Goal: Communication & Community: Connect with others

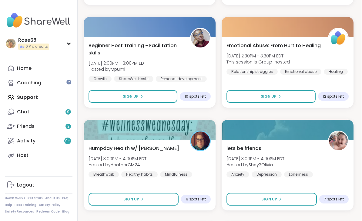
scroll to position [1112, 1]
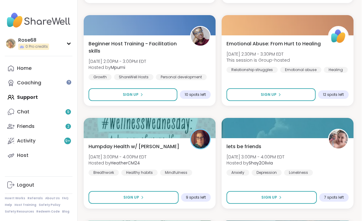
click at [271, 196] on span "Sign Up" at bounding box center [269, 197] width 16 height 5
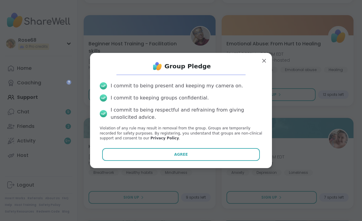
click at [190, 161] on button "Agree" at bounding box center [181, 154] width 158 height 13
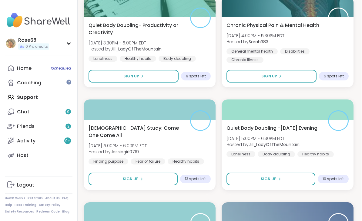
scroll to position [1336, 1]
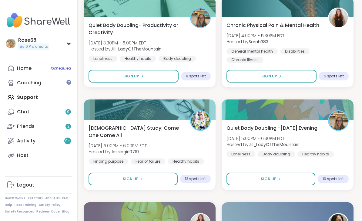
click at [271, 178] on span "Sign Up" at bounding box center [268, 179] width 16 height 5
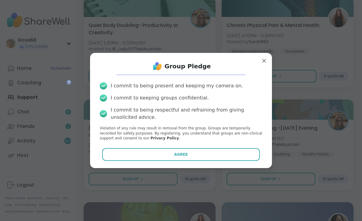
click at [223, 161] on button "Agree" at bounding box center [181, 154] width 158 height 13
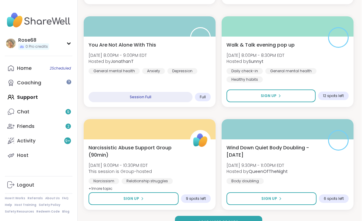
scroll to position [1728, 1]
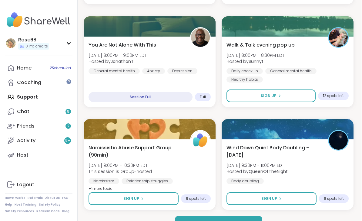
click at [287, 198] on button "Sign Up" at bounding box center [271, 199] width 90 height 13
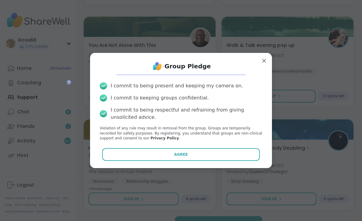
click at [214, 161] on button "Agree" at bounding box center [181, 154] width 158 height 13
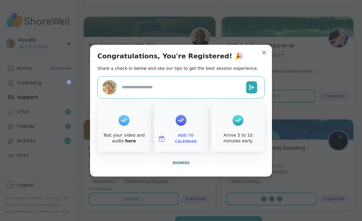
type textarea "*"
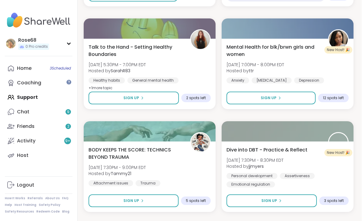
scroll to position [1520, 1]
click at [41, 67] on link "Home 3 Scheduled" at bounding box center [39, 68] width 68 height 15
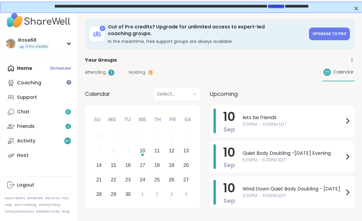
click at [284, 7] on link "*********" at bounding box center [275, 5] width 17 height 5
